Goal: Task Accomplishment & Management: Use online tool/utility

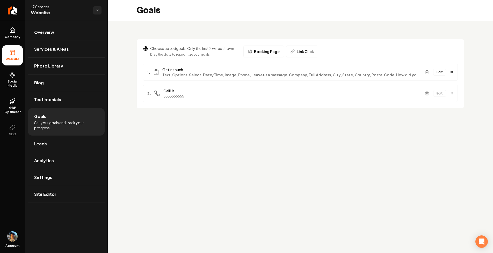
click at [437, 72] on button "Edit" at bounding box center [439, 72] width 13 height 7
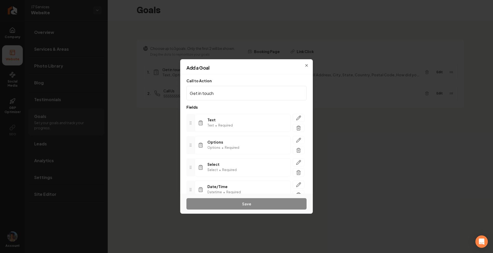
click at [246, 77] on div "Call to Action Get in touch Fields Text Text • Required Options Options • Requi…" at bounding box center [246, 134] width 133 height 119
click at [302, 117] on button "button" at bounding box center [299, 118] width 12 height 8
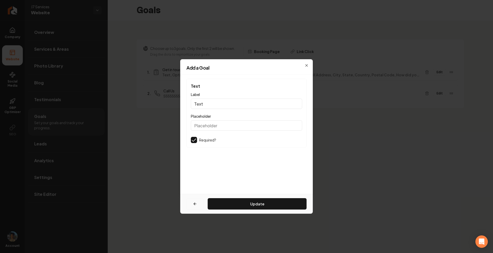
click at [193, 203] on button "button" at bounding box center [195, 203] width 17 height 11
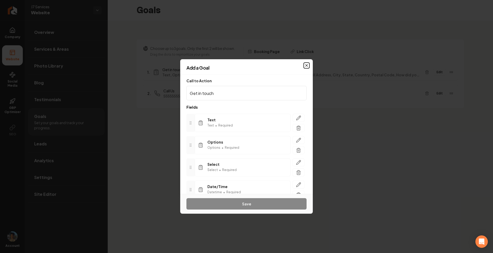
click at [306, 65] on icon "button" at bounding box center [307, 65] width 4 height 4
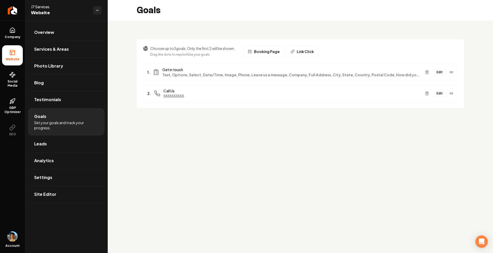
click at [439, 94] on button "Edit" at bounding box center [439, 93] width 13 height 7
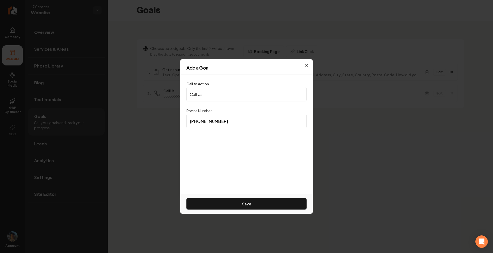
click at [306, 66] on h2 "Add a Goal" at bounding box center [247, 68] width 120 height 5
click at [306, 65] on icon "button" at bounding box center [307, 65] width 4 height 4
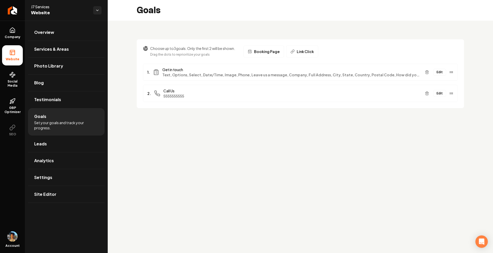
click at [440, 72] on button "Edit" at bounding box center [439, 72] width 13 height 7
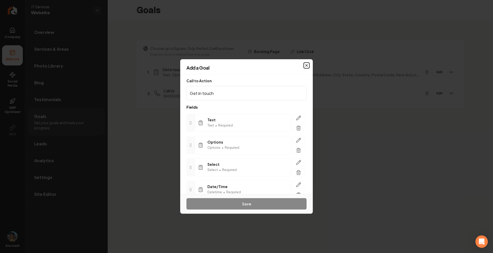
click at [306, 64] on icon "button" at bounding box center [307, 65] width 4 height 4
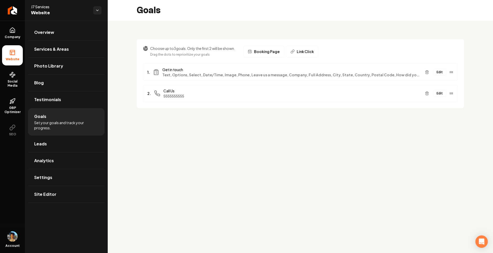
click at [440, 92] on button "Edit" at bounding box center [439, 93] width 13 height 7
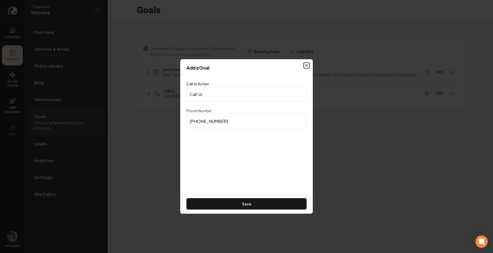
click at [308, 65] on icon "button" at bounding box center [307, 66] width 2 height 2
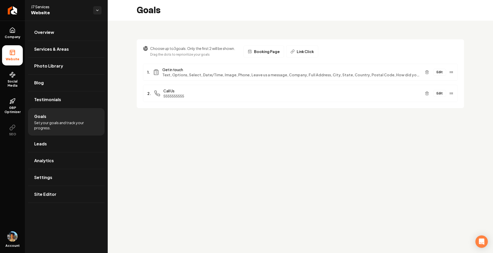
click at [439, 73] on button "Edit" at bounding box center [439, 72] width 13 height 7
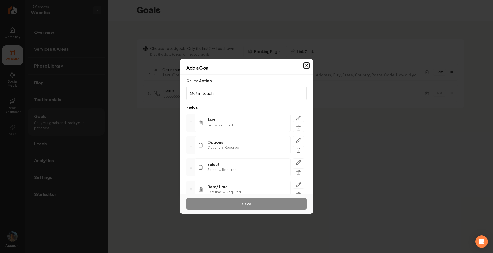
click at [305, 64] on icon "button" at bounding box center [307, 65] width 4 height 4
